Goal: Share content

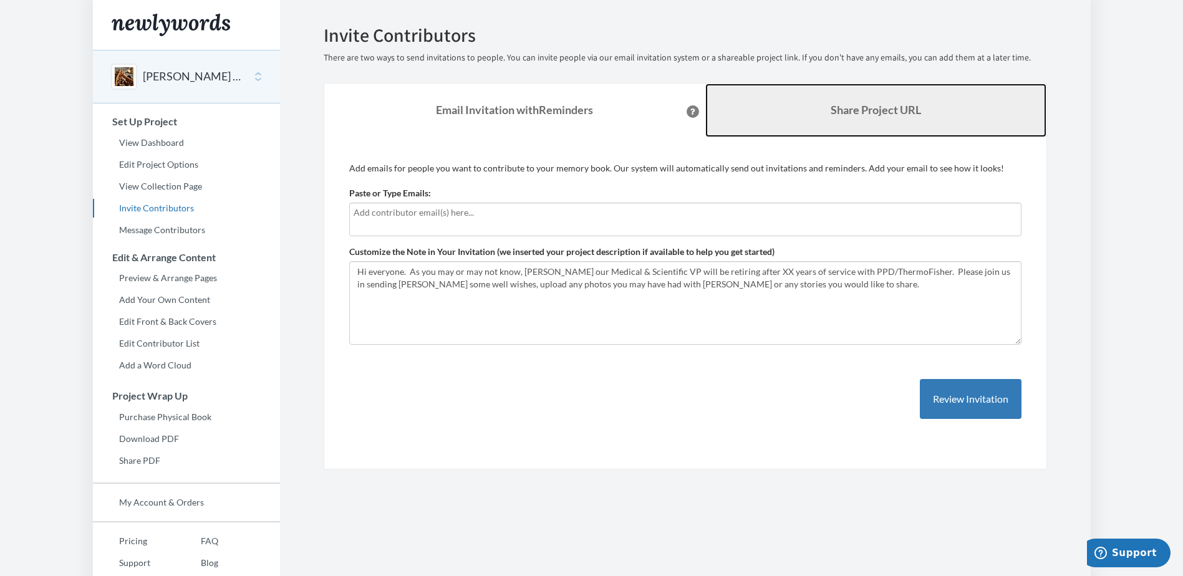
click at [790, 108] on link "Share Project URL" at bounding box center [875, 111] width 341 height 54
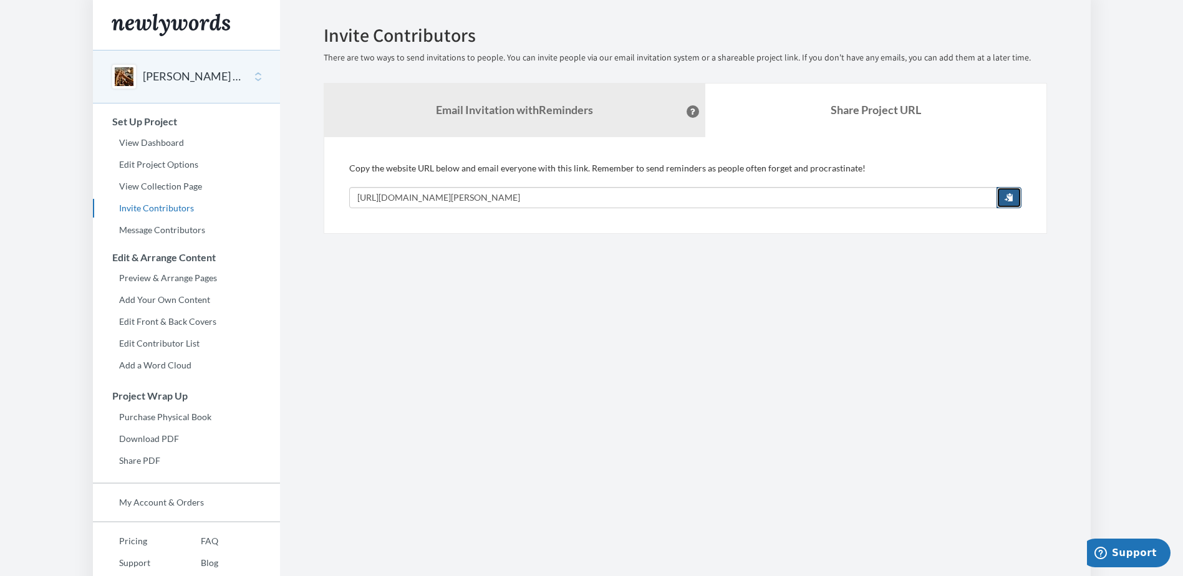
click at [1001, 195] on button "button" at bounding box center [1008, 197] width 25 height 21
click at [553, 312] on section "Emails have been sent! Invite Contributors There are two ways to send invitatio…" at bounding box center [685, 310] width 810 height 620
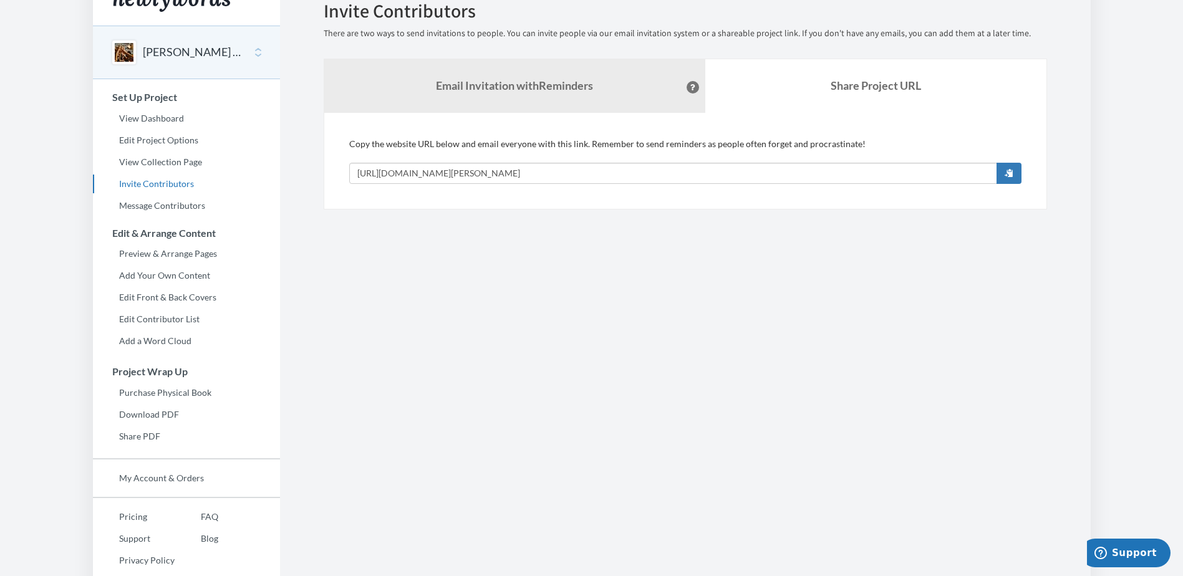
scroll to position [44, 0]
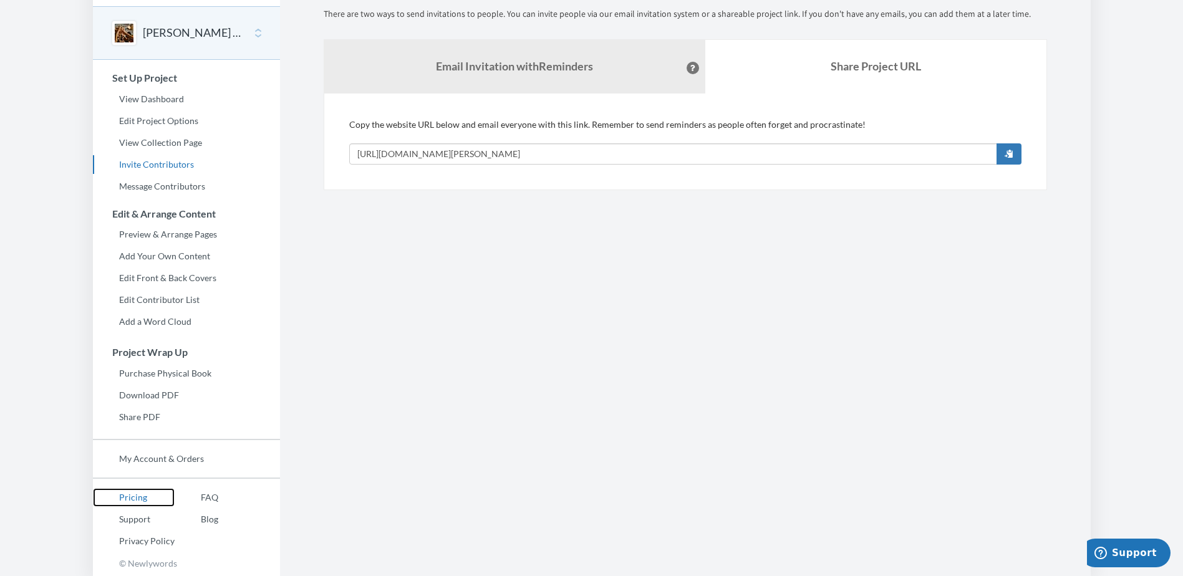
click at [122, 496] on link "Pricing" at bounding box center [134, 497] width 82 height 19
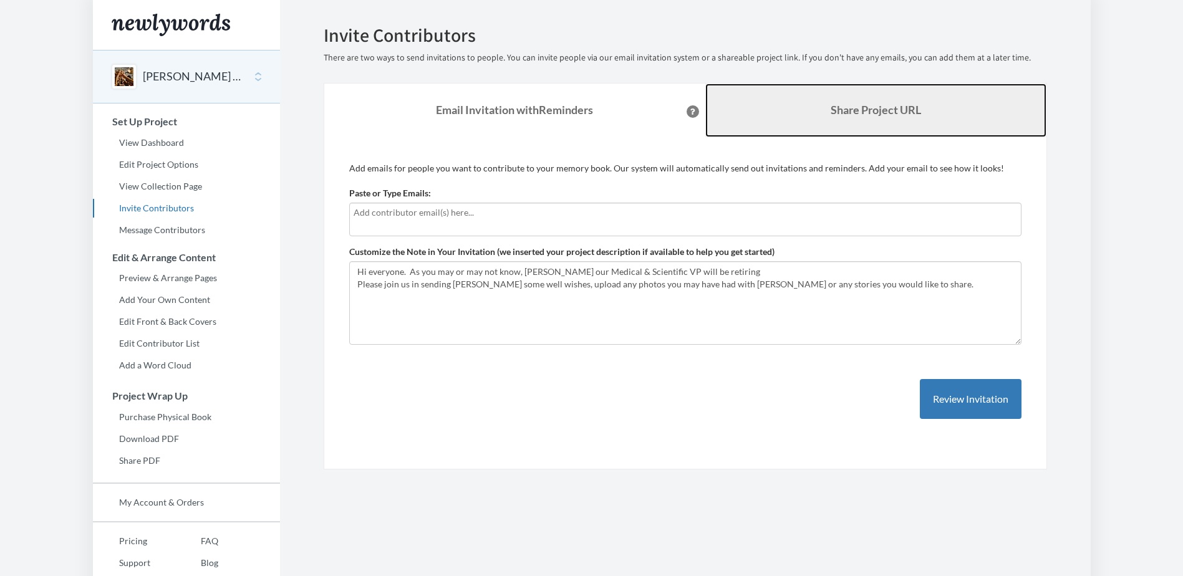
click at [858, 105] on b "Share Project URL" at bounding box center [875, 110] width 90 height 14
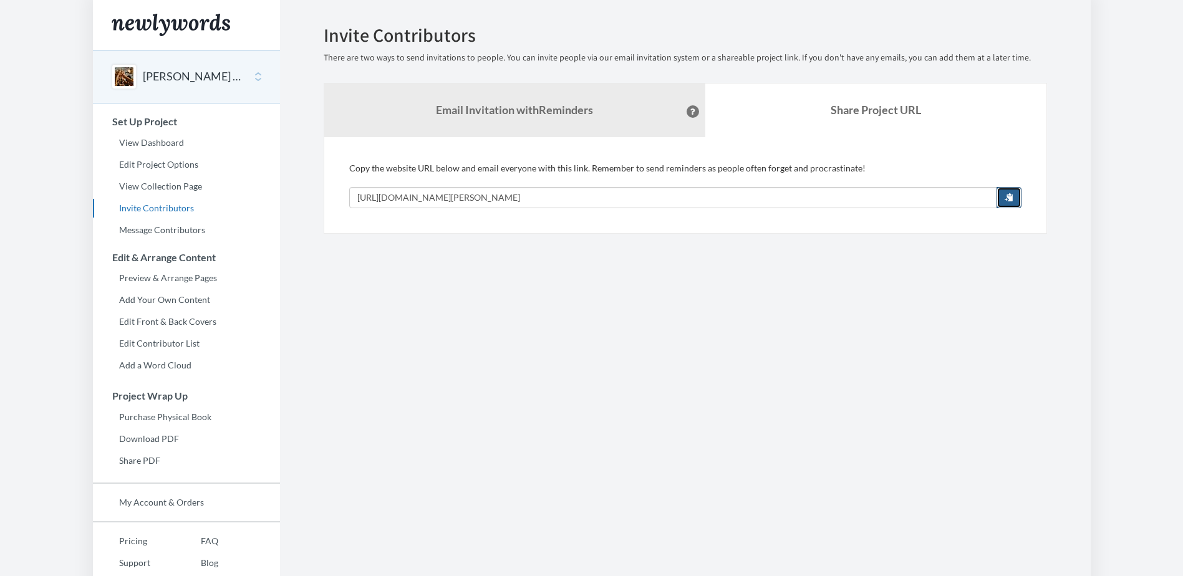
click at [1008, 200] on span "button" at bounding box center [1008, 197] width 9 height 9
